Goal: Task Accomplishment & Management: Manage account settings

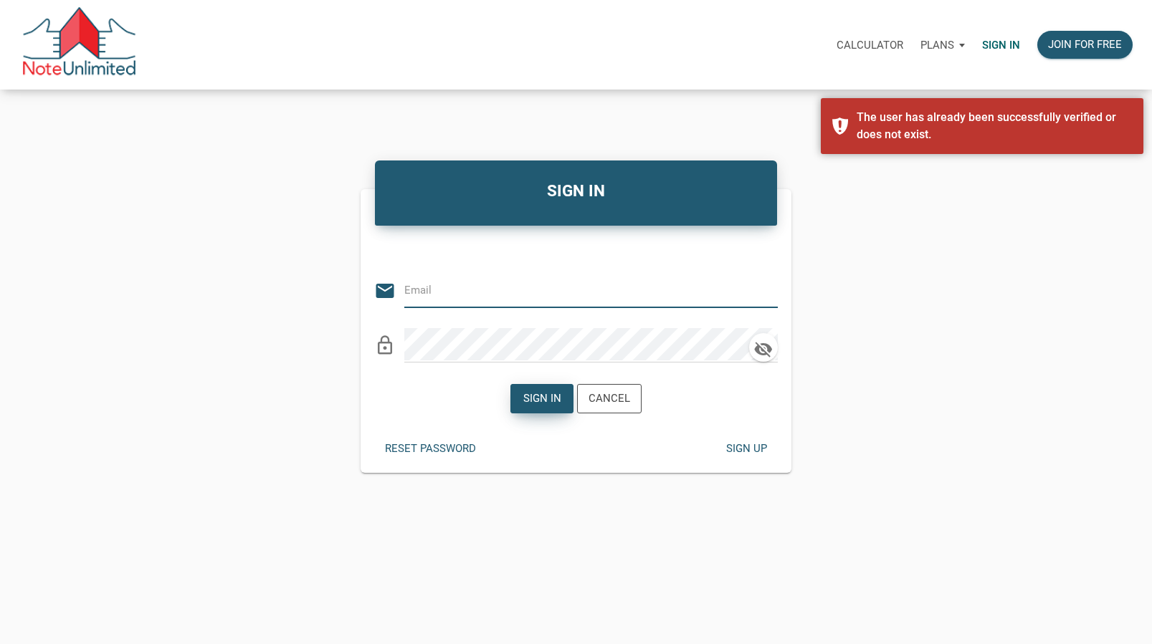
type input "vlad@noteunlimited.com"
click at [537, 397] on div "Sign in" at bounding box center [542, 399] width 38 height 16
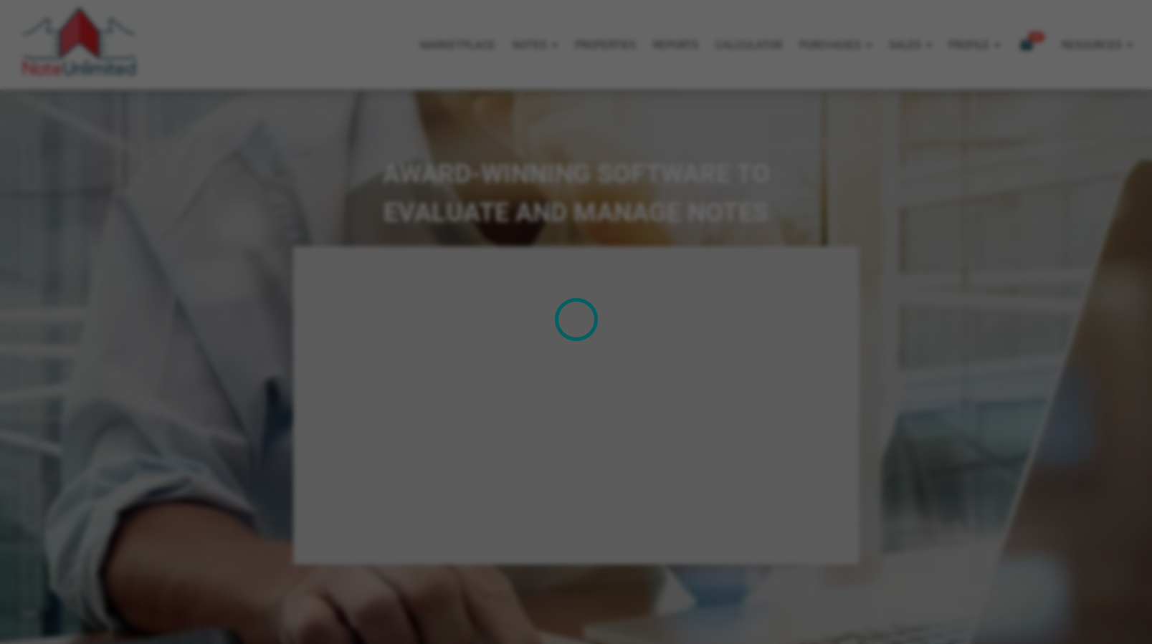
select select
type input "Introduction to new features"
select select
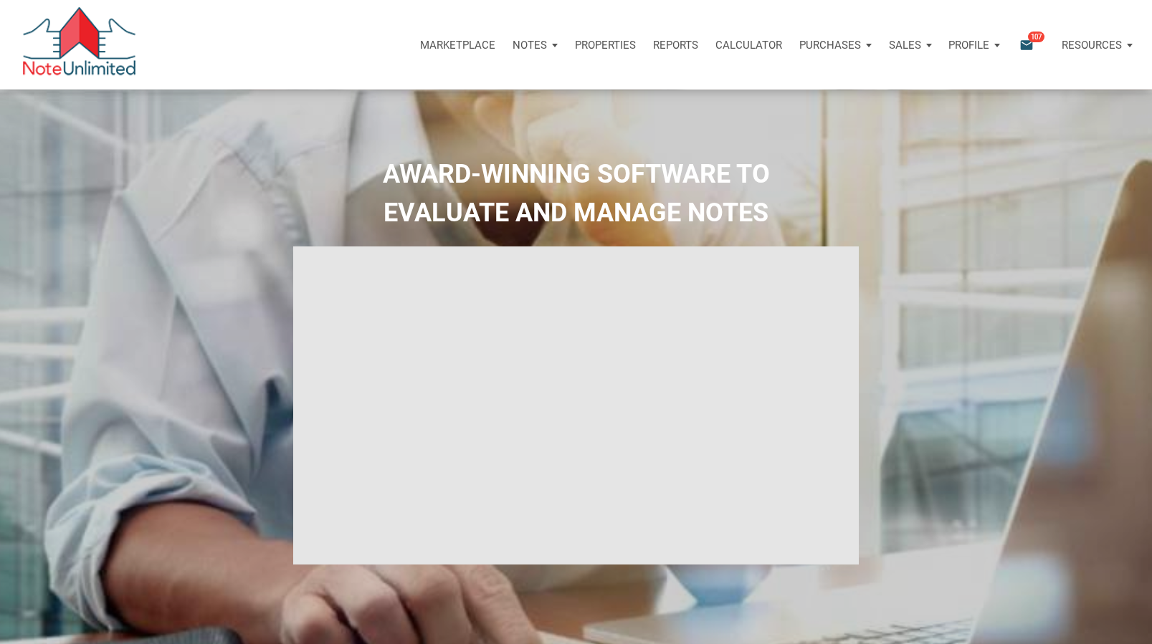
click at [190, 54] on div "Marketplace Notes Dashboard Transactions Properties Reports Calculator Purchase…" at bounding box center [639, 45] width 1004 height 43
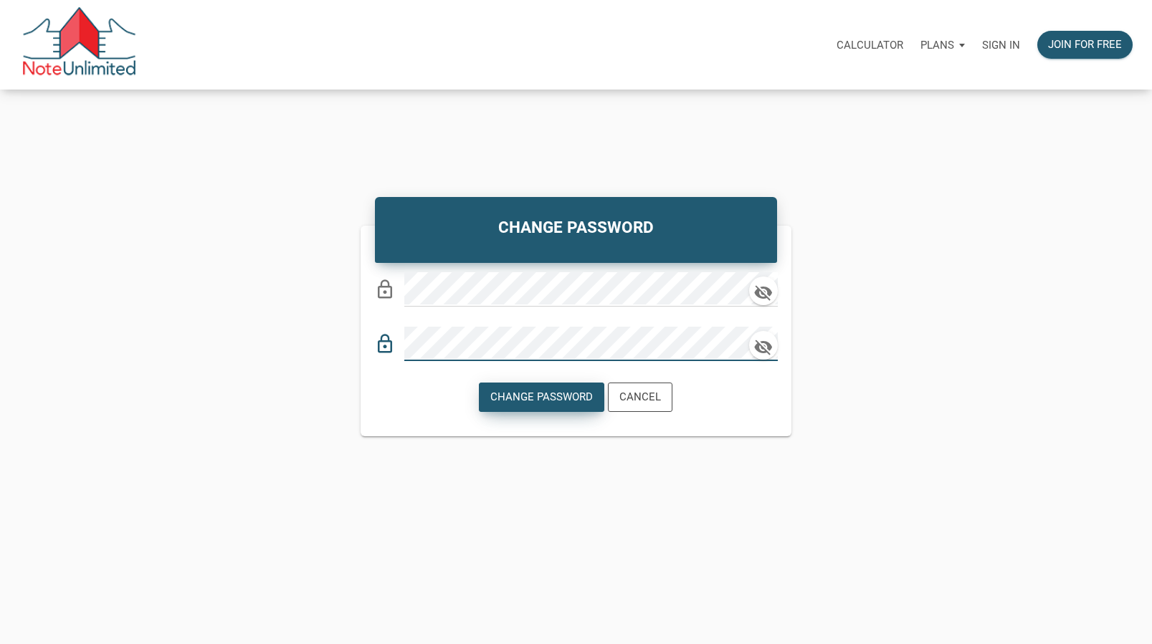
click at [530, 393] on div "Change Password" at bounding box center [541, 397] width 103 height 16
